Goal: Book appointment/travel/reservation

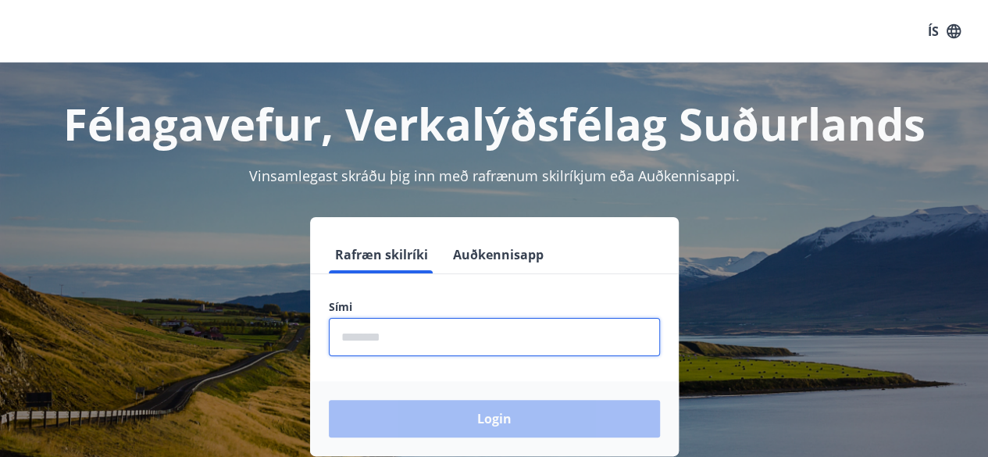
click at [462, 351] on input "phone" at bounding box center [494, 337] width 331 height 38
click at [399, 337] on input "phone" at bounding box center [494, 337] width 331 height 38
type input "*"
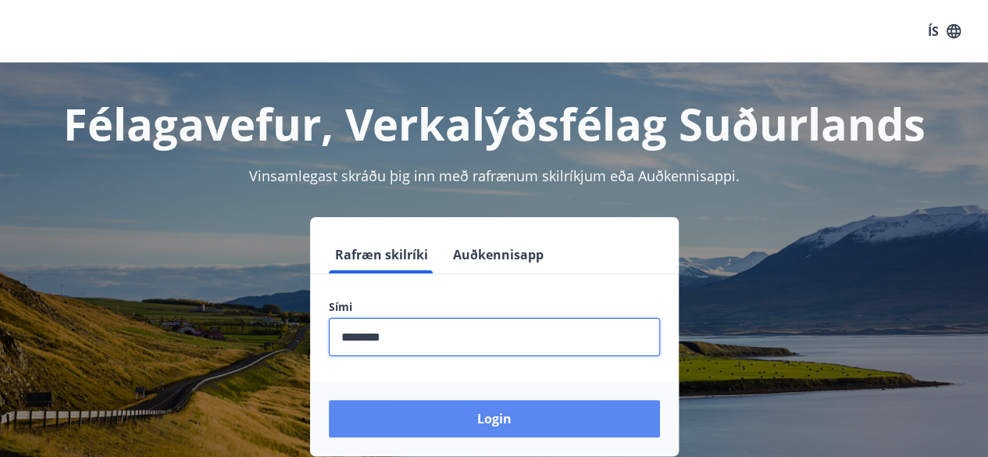
type input "********"
click at [442, 409] on button "Login" at bounding box center [494, 418] width 331 height 37
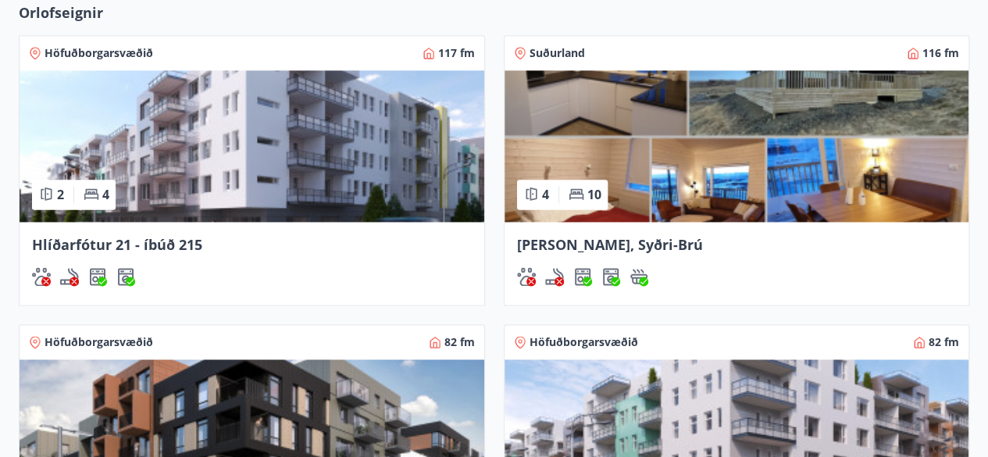
scroll to position [1019, 0]
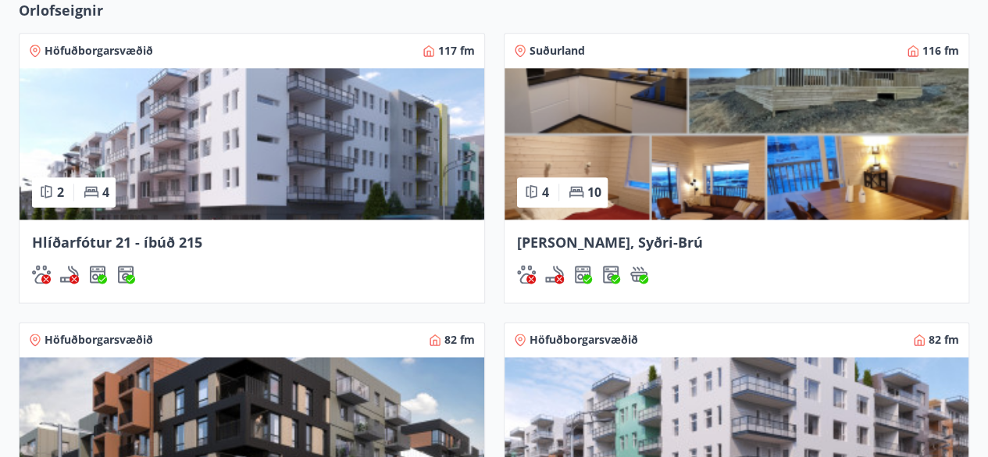
click at [757, 257] on div "[PERSON_NAME], Syðri-Brú" at bounding box center [736, 260] width 465 height 83
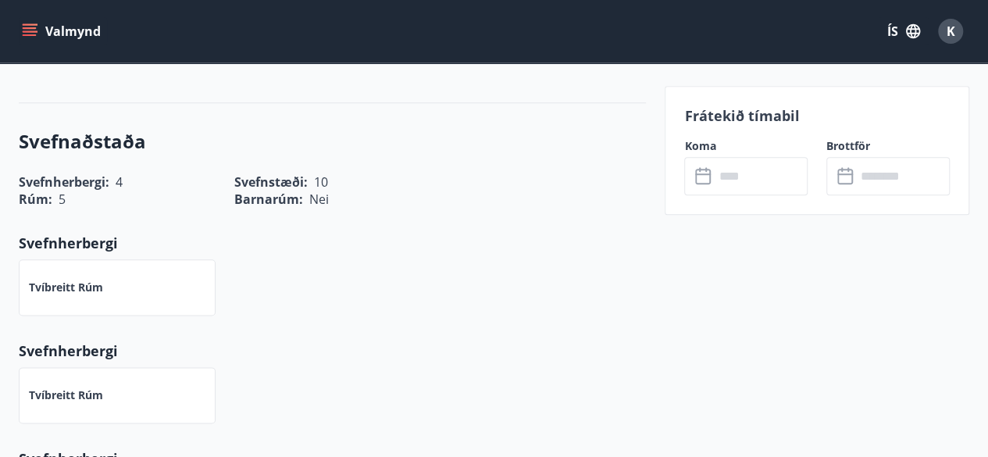
scroll to position [800, 0]
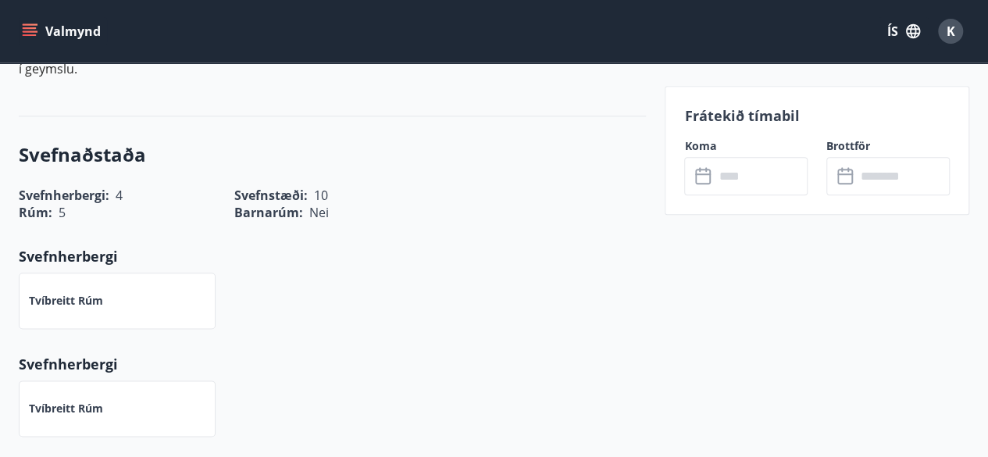
click at [734, 115] on p "Frátekið tímabil" at bounding box center [816, 115] width 265 height 20
click at [736, 167] on input "text" at bounding box center [761, 176] width 94 height 38
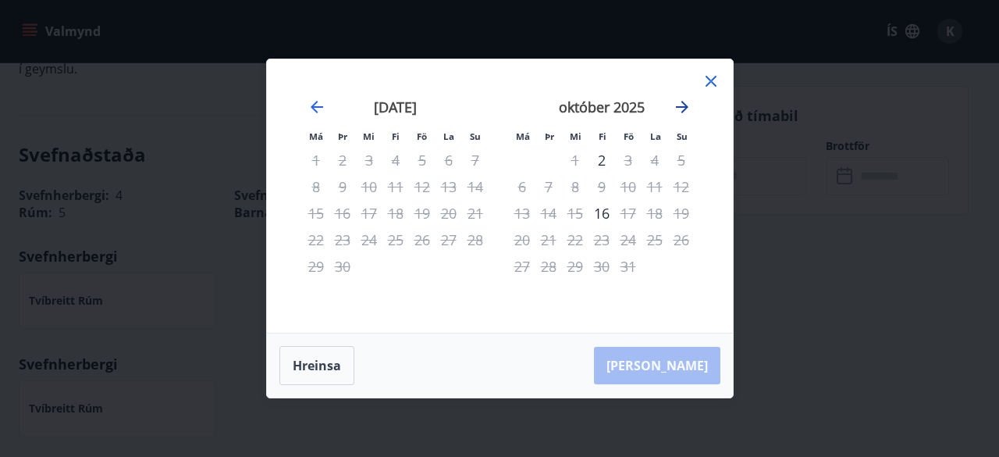
click at [686, 115] on icon "Move forward to switch to the next month." at bounding box center [682, 107] width 19 height 19
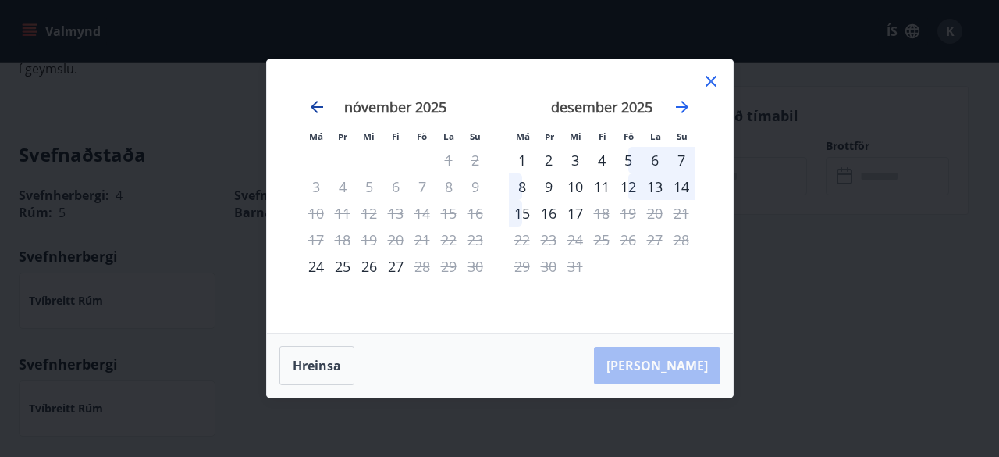
click at [319, 108] on icon "Move backward to switch to the previous month." at bounding box center [317, 107] width 12 height 12
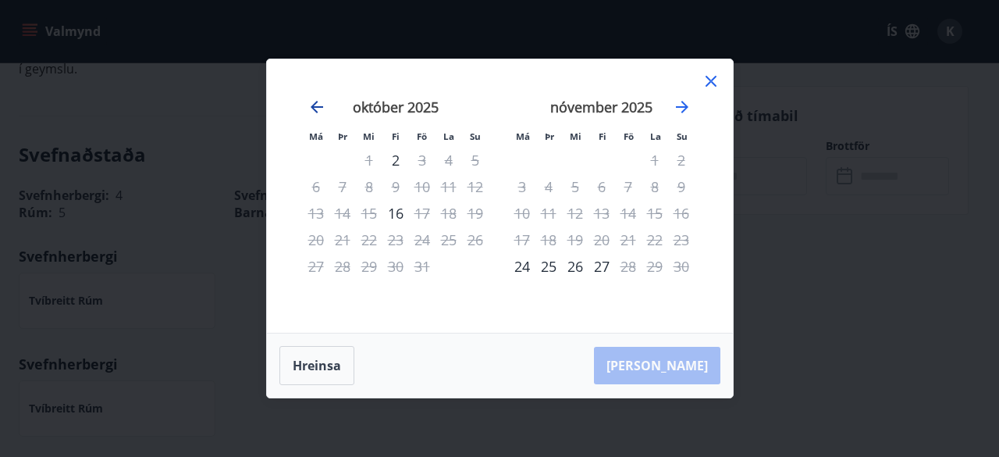
click at [319, 108] on icon "Move backward to switch to the previous month." at bounding box center [317, 107] width 12 height 12
click at [689, 107] on icon "Move forward to switch to the next month." at bounding box center [682, 107] width 19 height 19
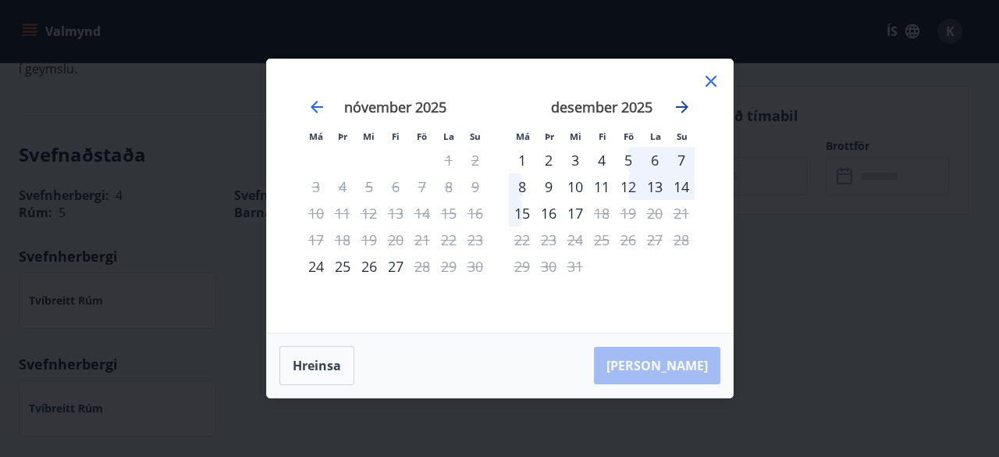
click at [689, 107] on icon "Move forward to switch to the next month." at bounding box center [682, 107] width 19 height 19
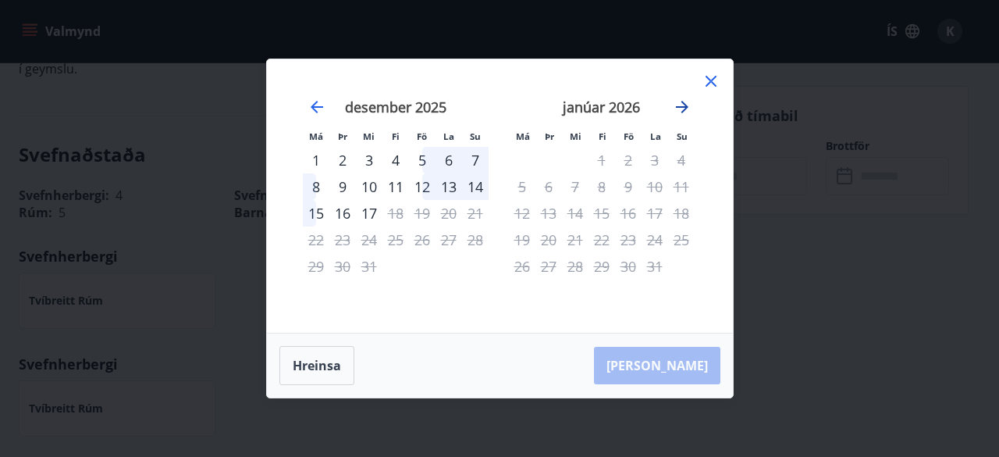
click at [689, 107] on icon "Move forward to switch to the next month." at bounding box center [682, 107] width 19 height 19
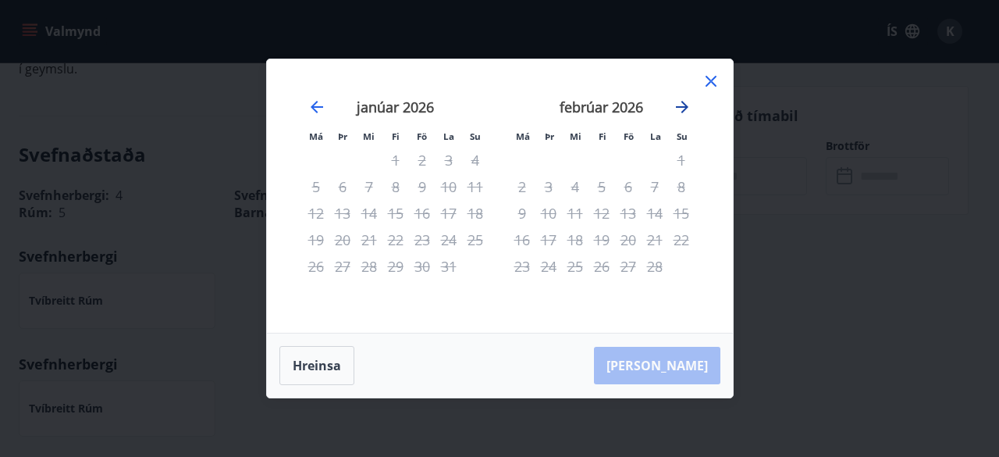
click at [689, 107] on icon "Move forward to switch to the next month." at bounding box center [682, 107] width 19 height 19
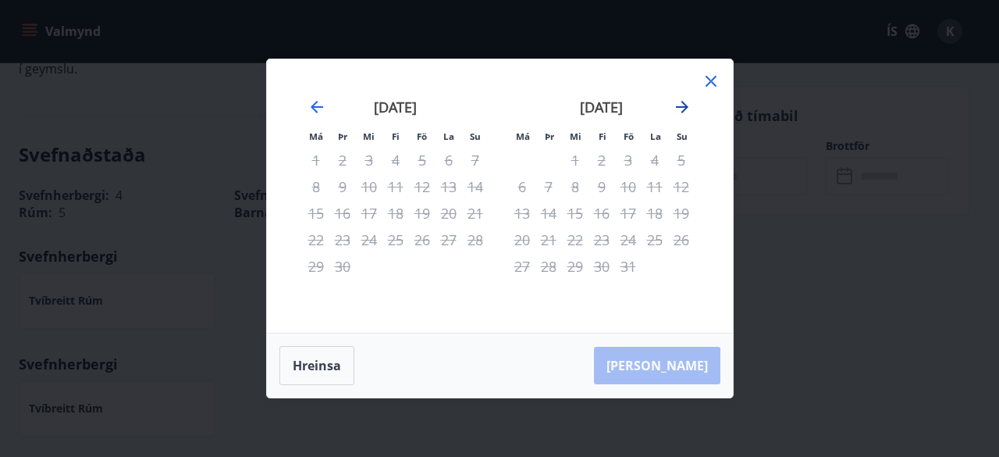
click at [691, 107] on icon "Move forward to switch to the next month." at bounding box center [682, 107] width 19 height 19
click at [320, 107] on icon "Move backward to switch to the previous month." at bounding box center [317, 107] width 12 height 12
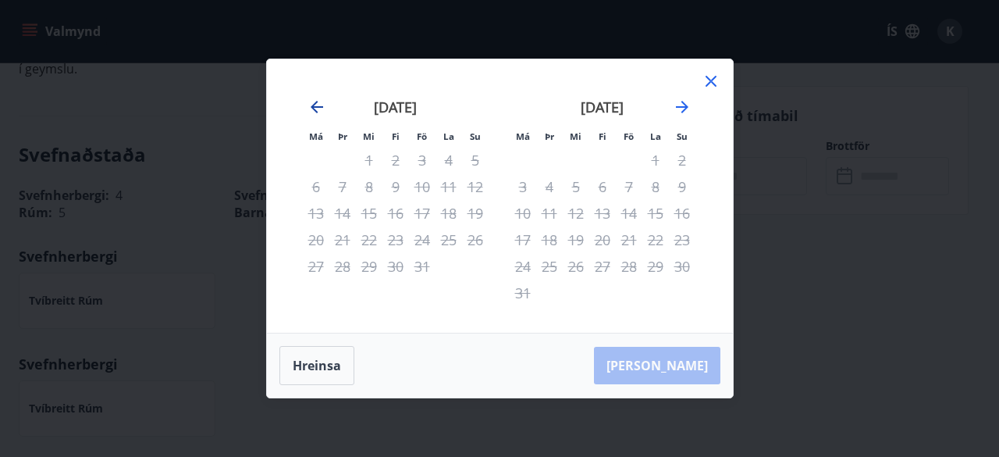
click at [320, 107] on icon "Move backward to switch to the previous month." at bounding box center [317, 107] width 12 height 12
click at [319, 106] on icon "Move backward to switch to the previous month." at bounding box center [317, 107] width 19 height 19
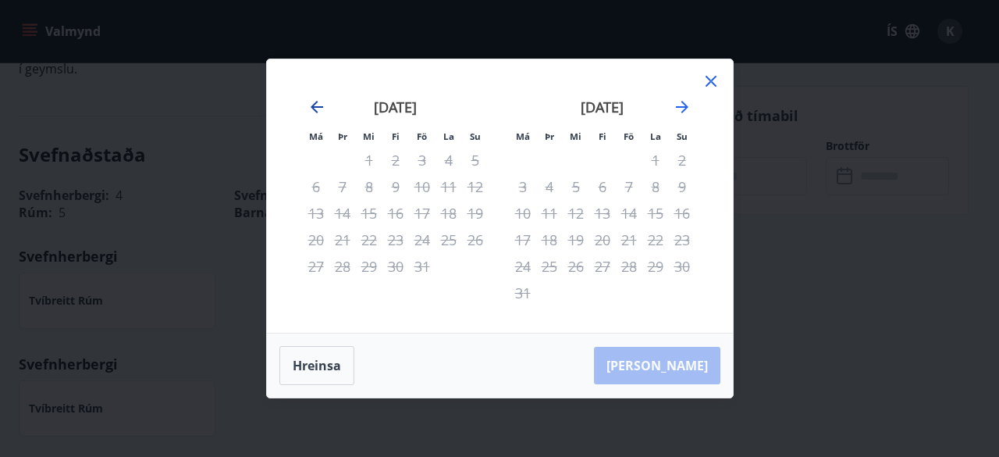
click at [313, 112] on icon "Move backward to switch to the previous month." at bounding box center [317, 107] width 19 height 19
click at [315, 109] on icon "Move backward to switch to the previous month." at bounding box center [317, 107] width 19 height 19
click at [319, 372] on button "Hreinsa" at bounding box center [317, 365] width 75 height 39
click at [711, 84] on icon at bounding box center [711, 81] width 19 height 19
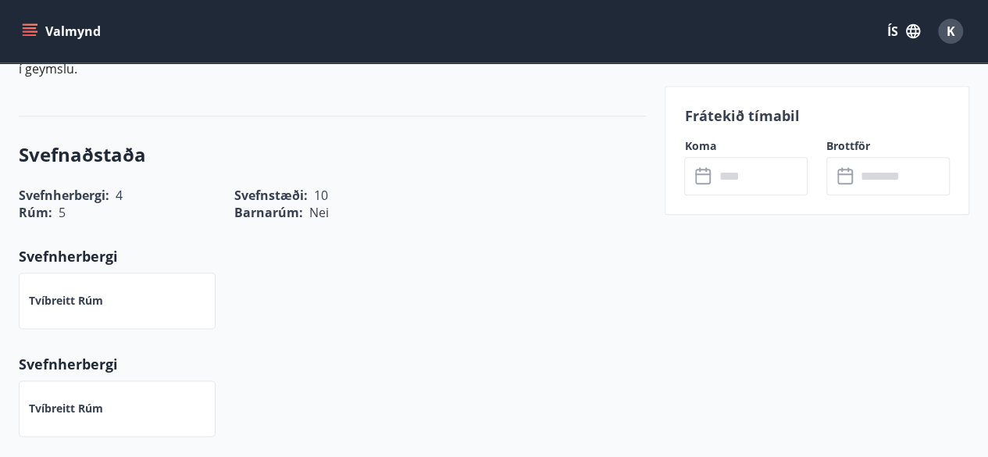
click at [636, 168] on div "Svefnherbergi : 4 Svefnstæði : 10" at bounding box center [323, 186] width 646 height 36
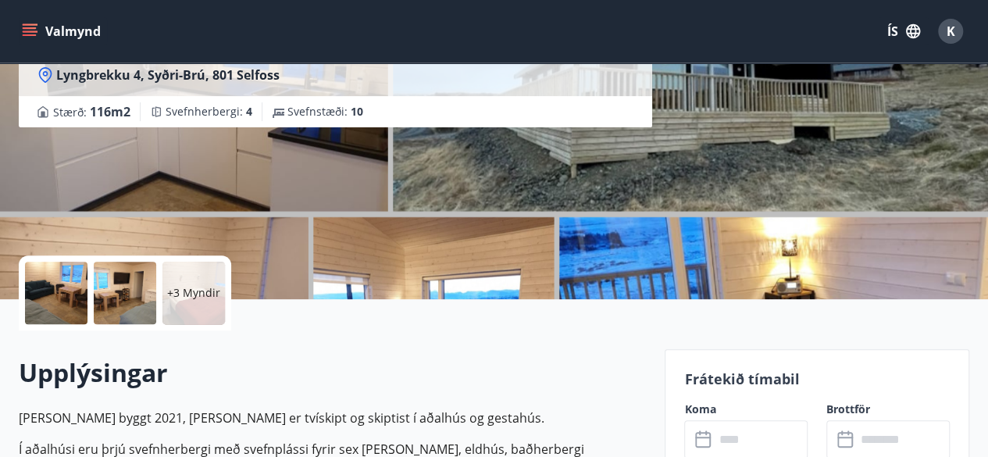
scroll to position [544, 0]
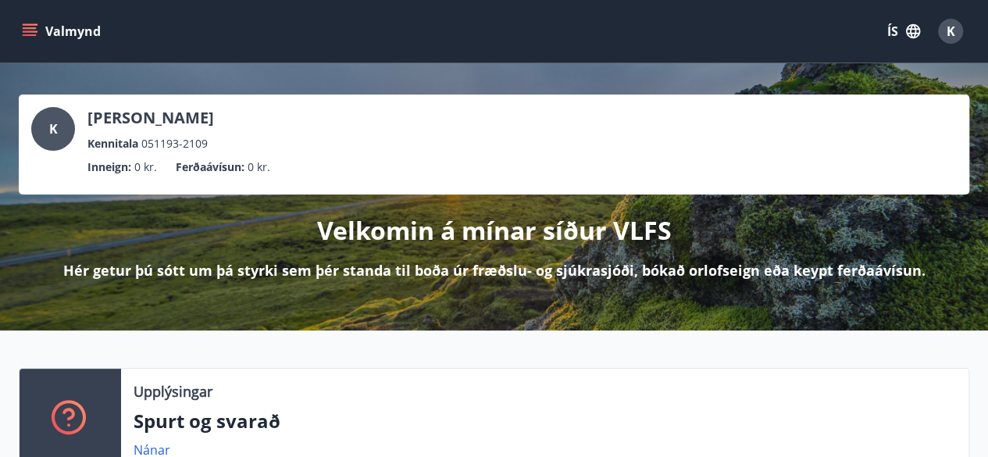
click at [917, 340] on div "Upplýsingar Spurt og svarað Nánar" at bounding box center [494, 413] width 988 height 167
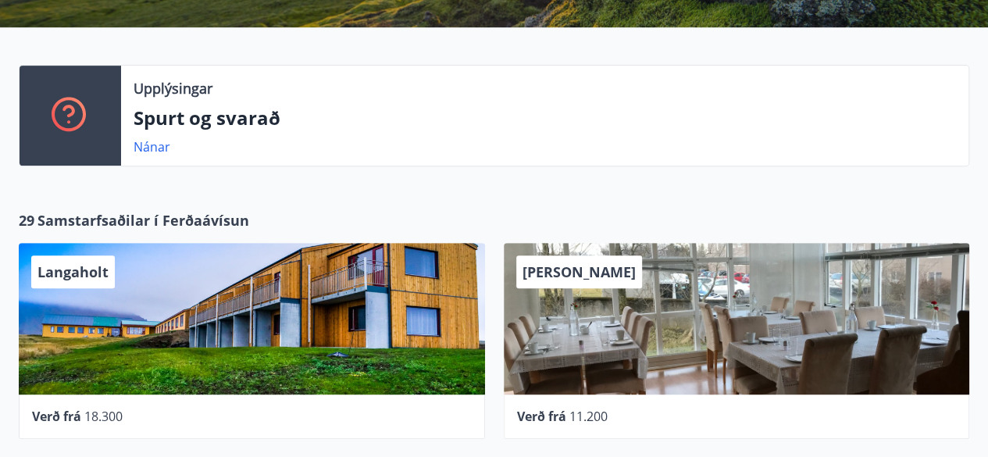
scroll to position [337, 0]
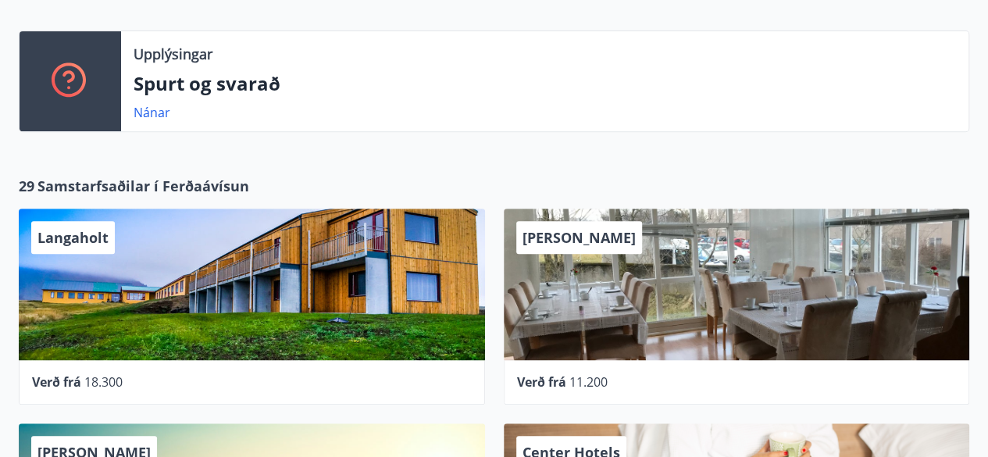
click at [914, 137] on div "Upplýsingar Spurt og svarað Nánar" at bounding box center [484, 87] width 969 height 114
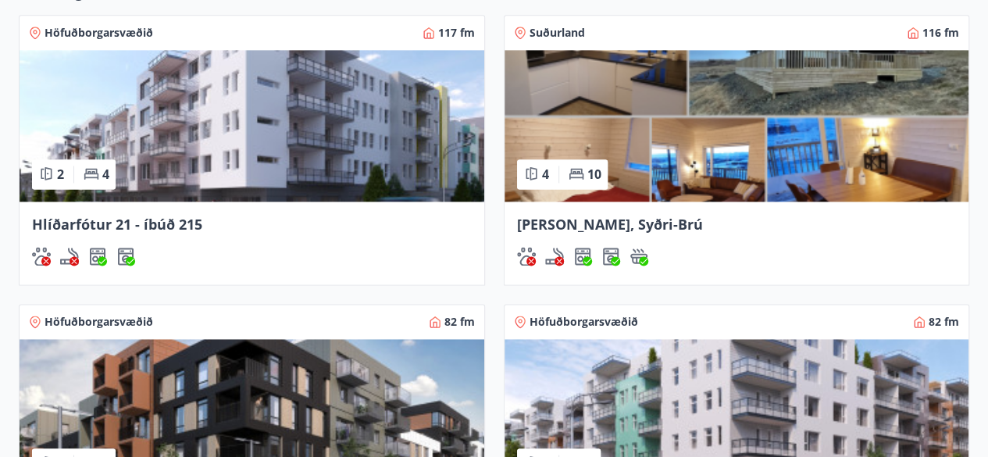
scroll to position [1416, 0]
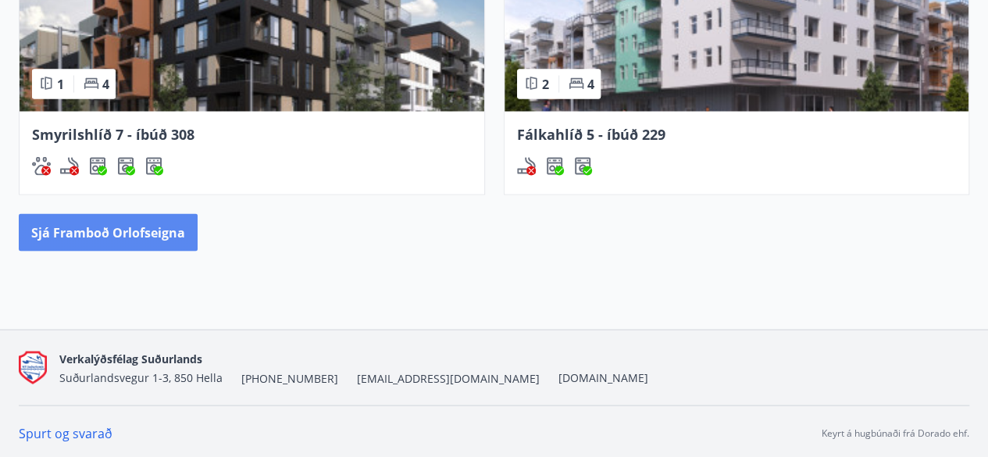
click at [88, 224] on button "Sjá framboð orlofseigna" at bounding box center [108, 231] width 179 height 37
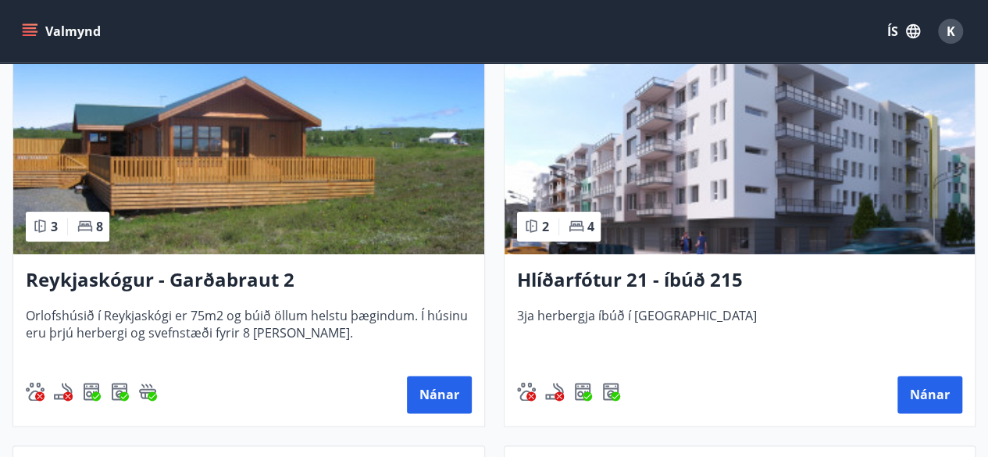
scroll to position [749, 0]
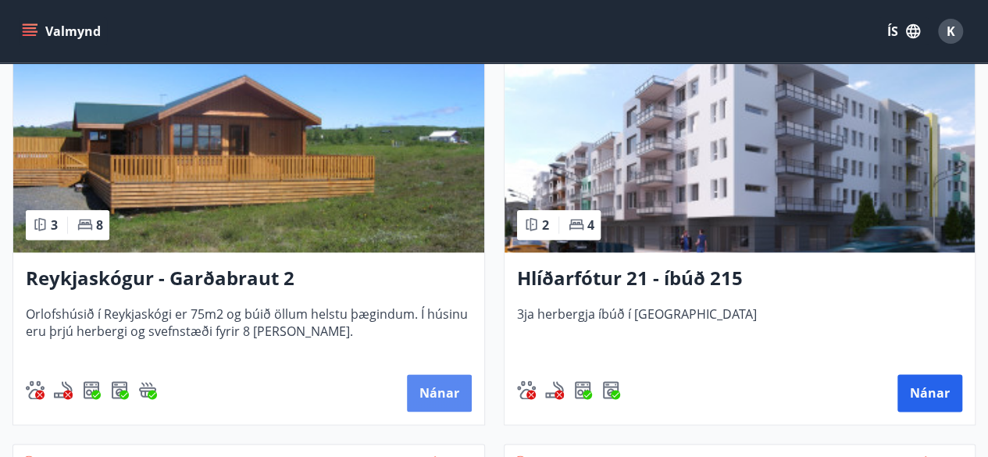
click at [459, 404] on button "Nánar" at bounding box center [439, 392] width 65 height 37
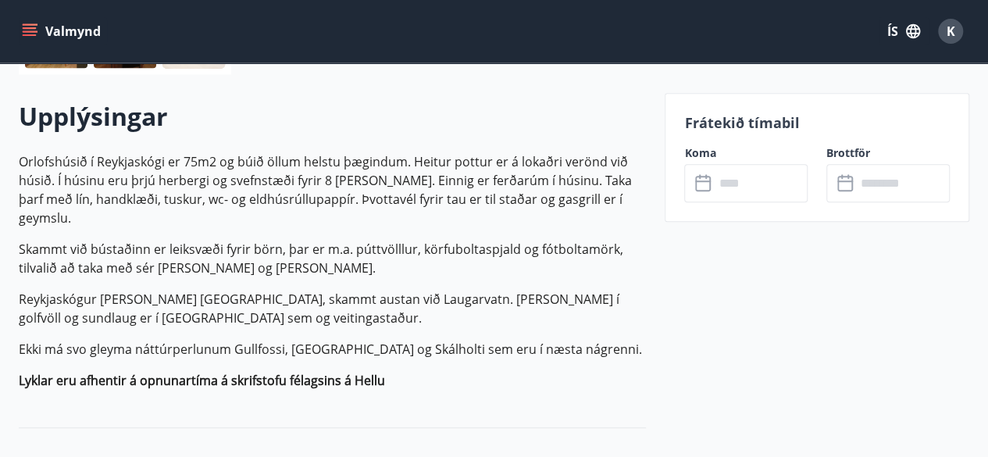
scroll to position [447, 0]
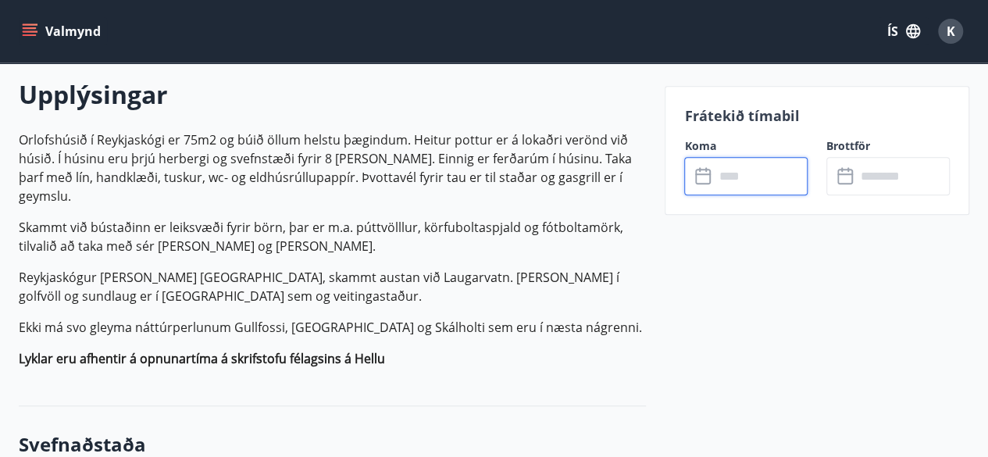
click at [742, 177] on input "text" at bounding box center [761, 176] width 94 height 38
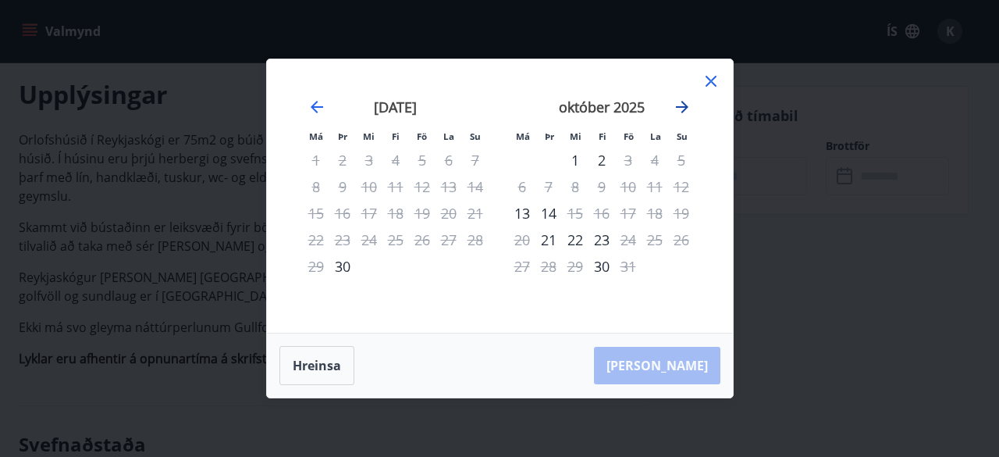
click at [682, 105] on icon "Move forward to switch to the next month." at bounding box center [682, 107] width 19 height 19
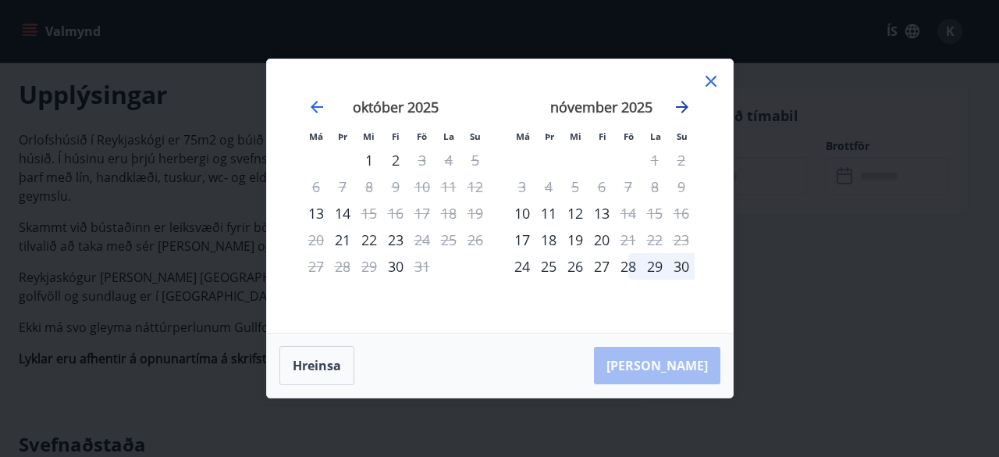
click at [681, 112] on icon "Move forward to switch to the next month." at bounding box center [682, 107] width 19 height 19
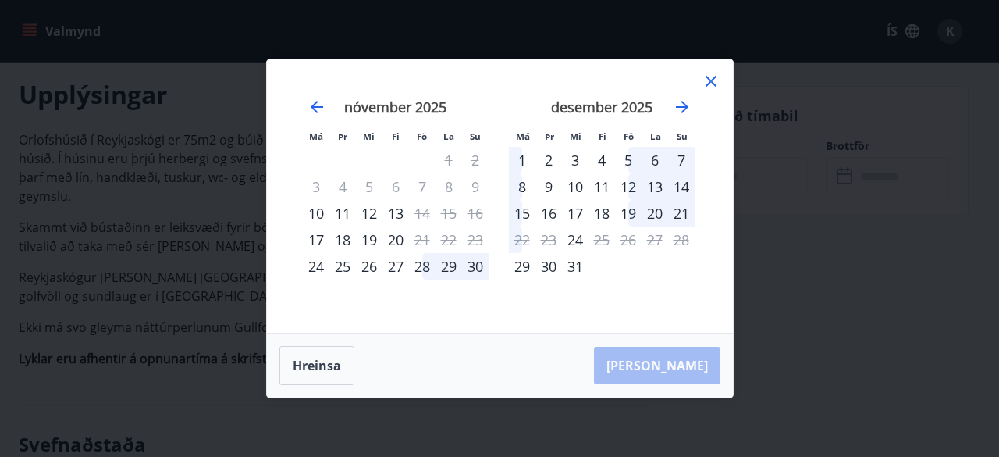
click at [868, 202] on div "Má Þr Mi Fi Fö La Su Má Þr Mi Fi Fö La Su október 2025 1 2 3 4 5 6 7 8 9 10 11 …" at bounding box center [499, 228] width 999 height 457
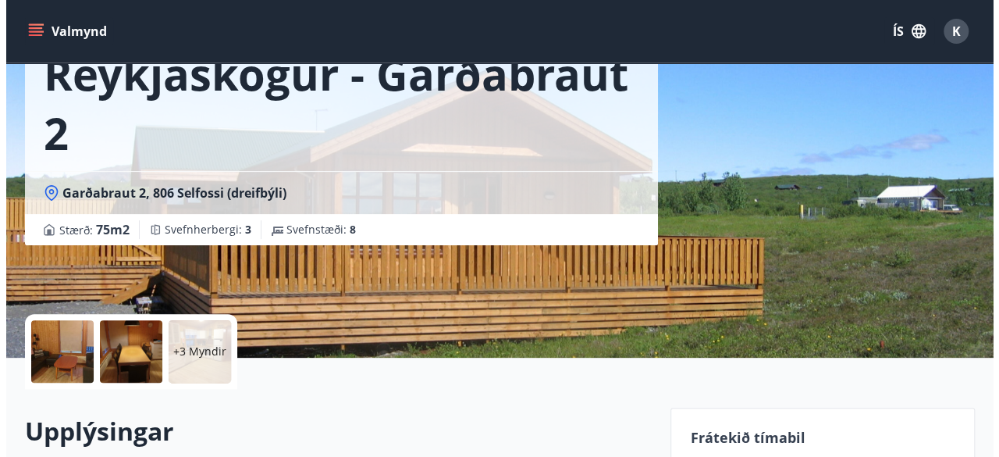
scroll to position [97, 0]
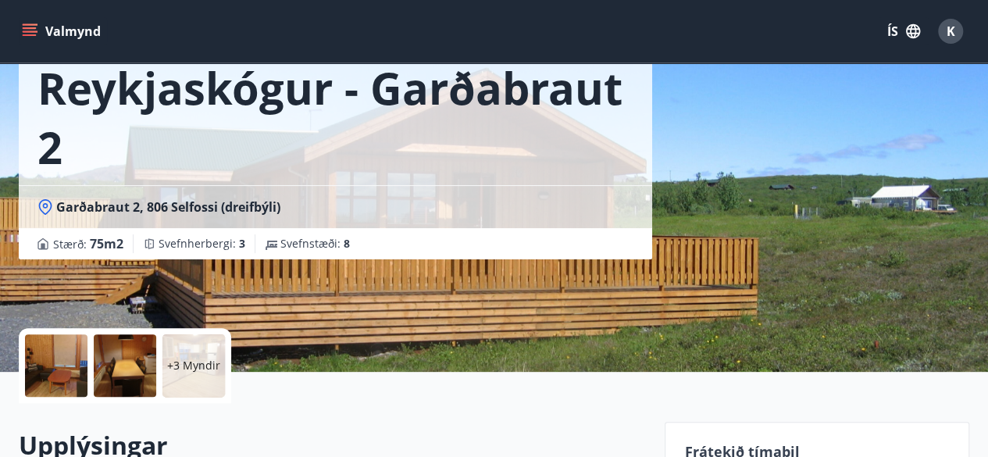
click at [203, 371] on p "+3 Myndir" at bounding box center [193, 366] width 53 height 16
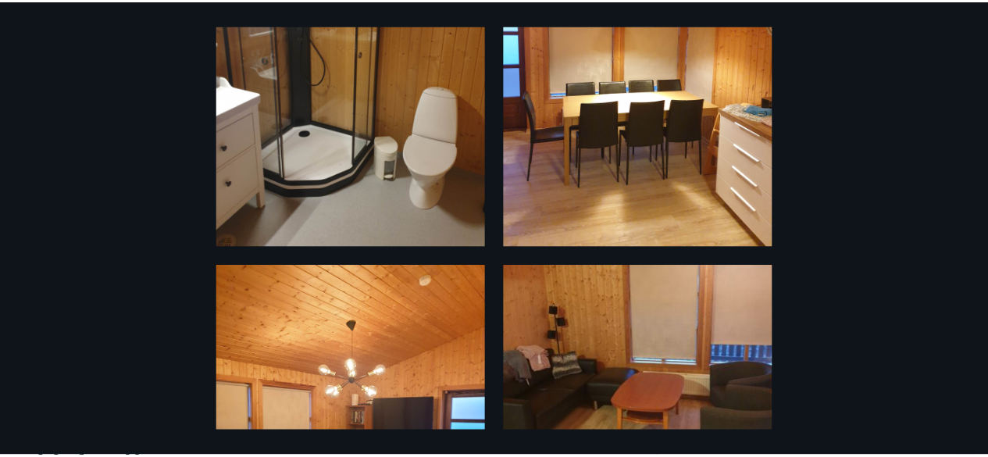
scroll to position [0, 0]
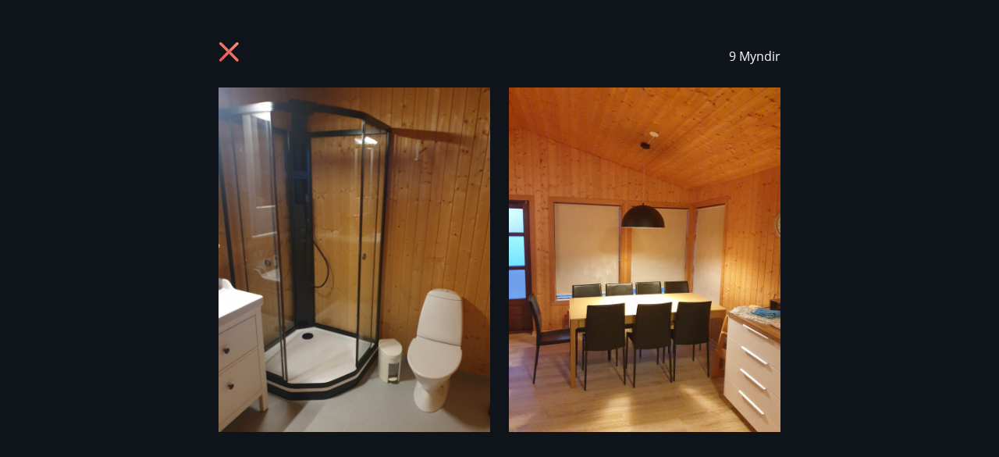
click at [237, 38] on div "9 Myndir" at bounding box center [500, 56] width 562 height 62
click at [228, 54] on icon at bounding box center [229, 52] width 20 height 20
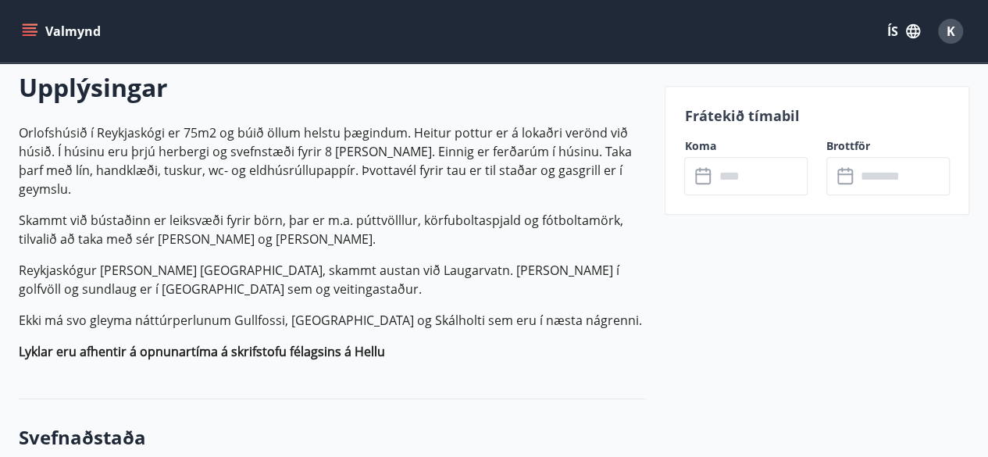
scroll to position [456, 0]
